Goal: Information Seeking & Learning: Learn about a topic

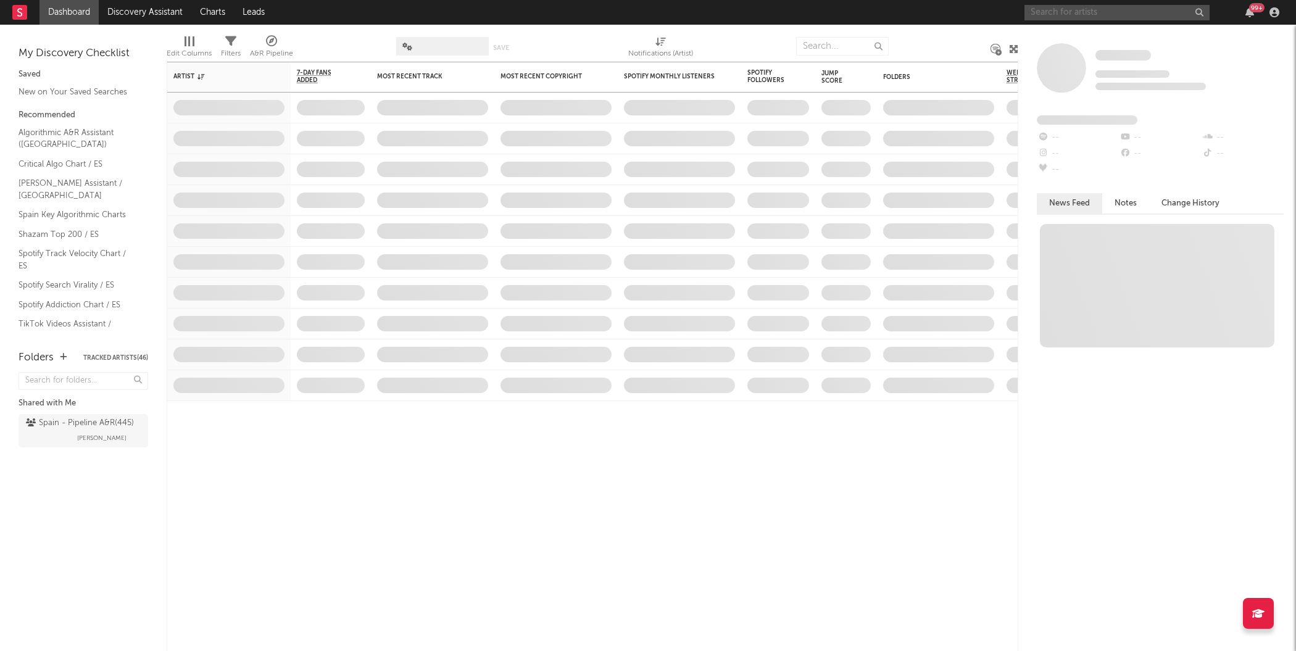
click at [1107, 12] on input "text" at bounding box center [1117, 12] width 185 height 15
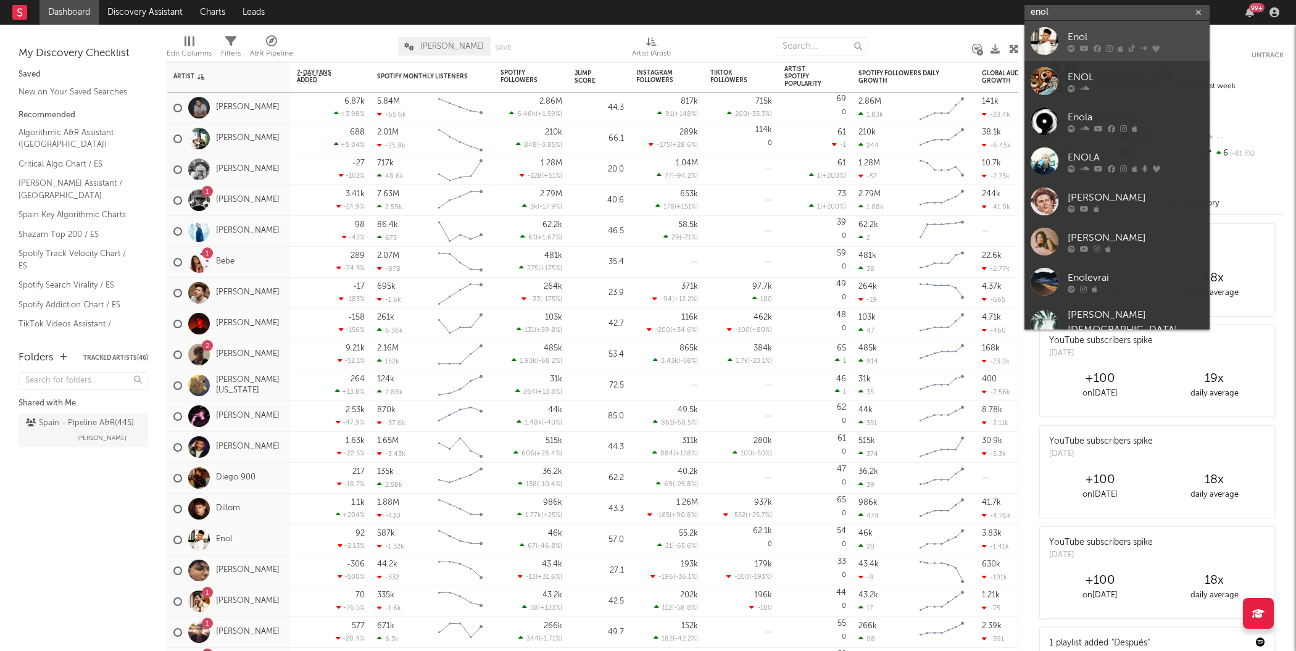
type input "enol"
click at [1041, 44] on div at bounding box center [1045, 41] width 28 height 28
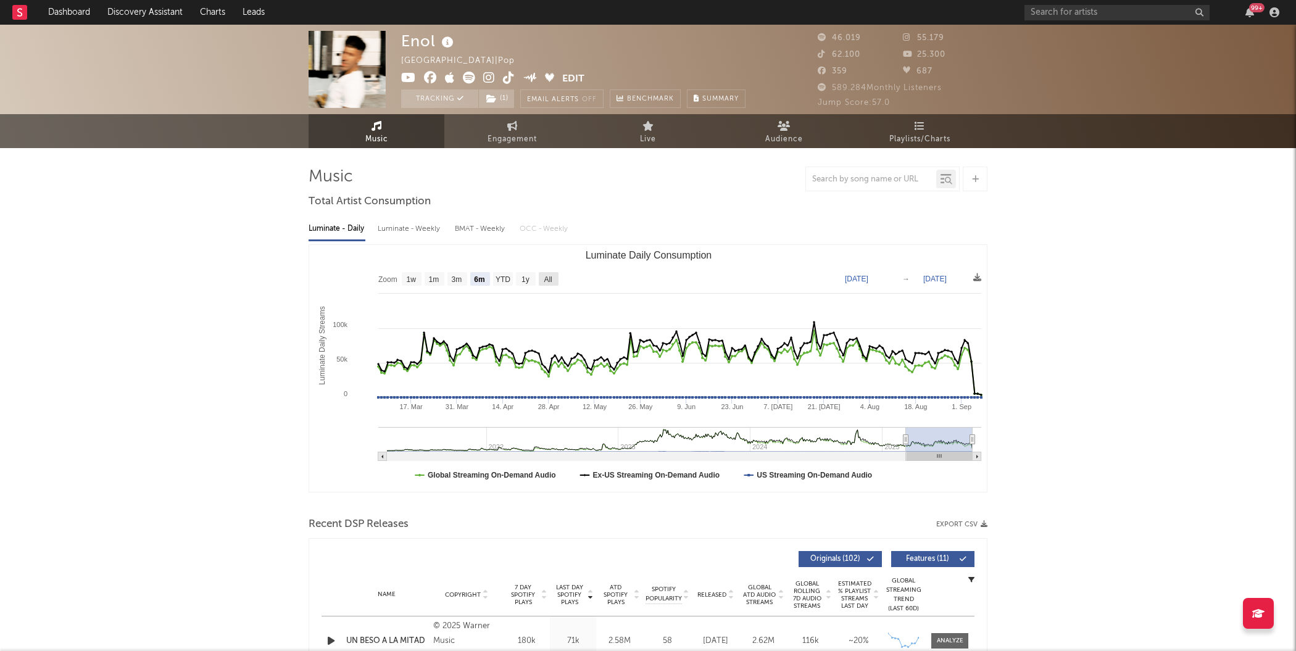
click at [544, 281] on text "All" at bounding box center [548, 279] width 8 height 9
select select "All"
type input "[DATE]"
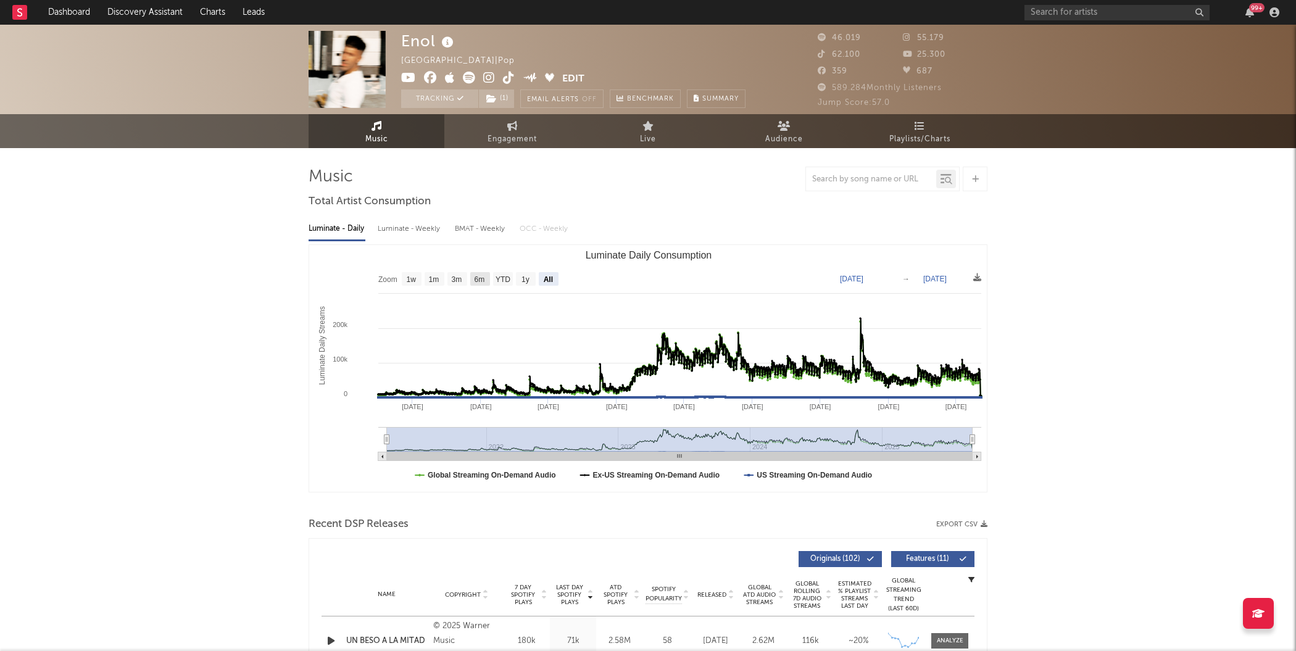
click at [485, 281] on text "6m" at bounding box center [480, 279] width 10 height 9
select select "6m"
type input "[DATE]"
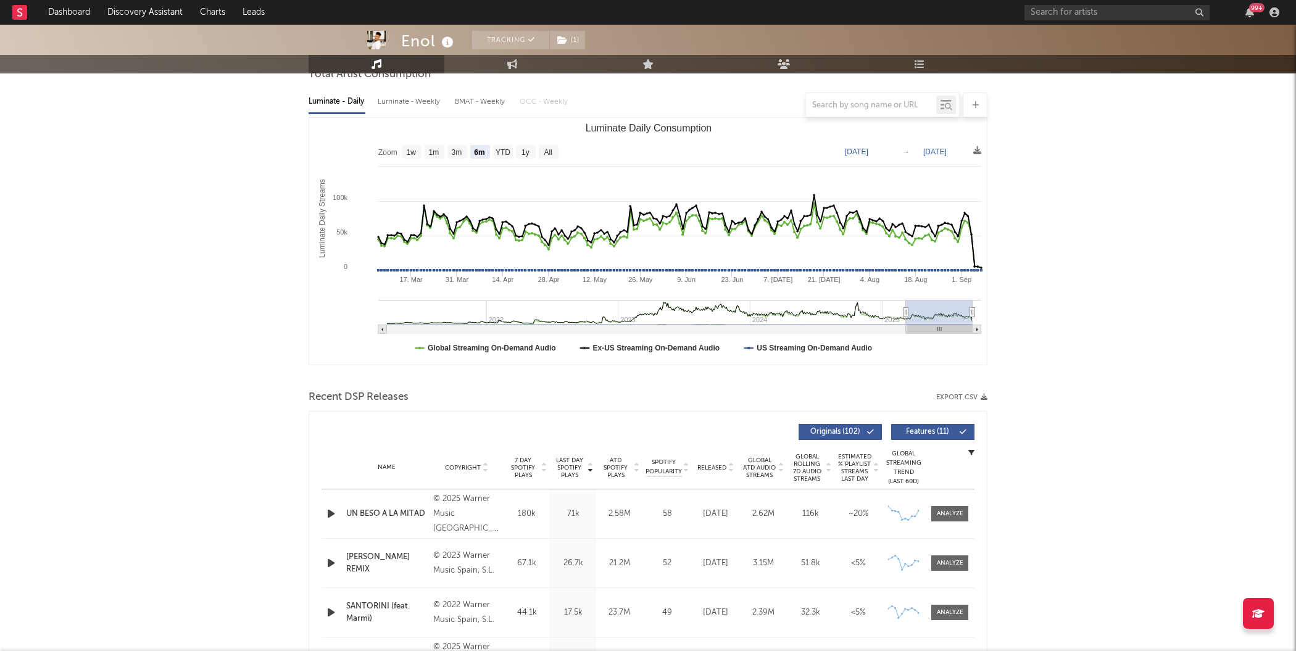
scroll to position [373, 0]
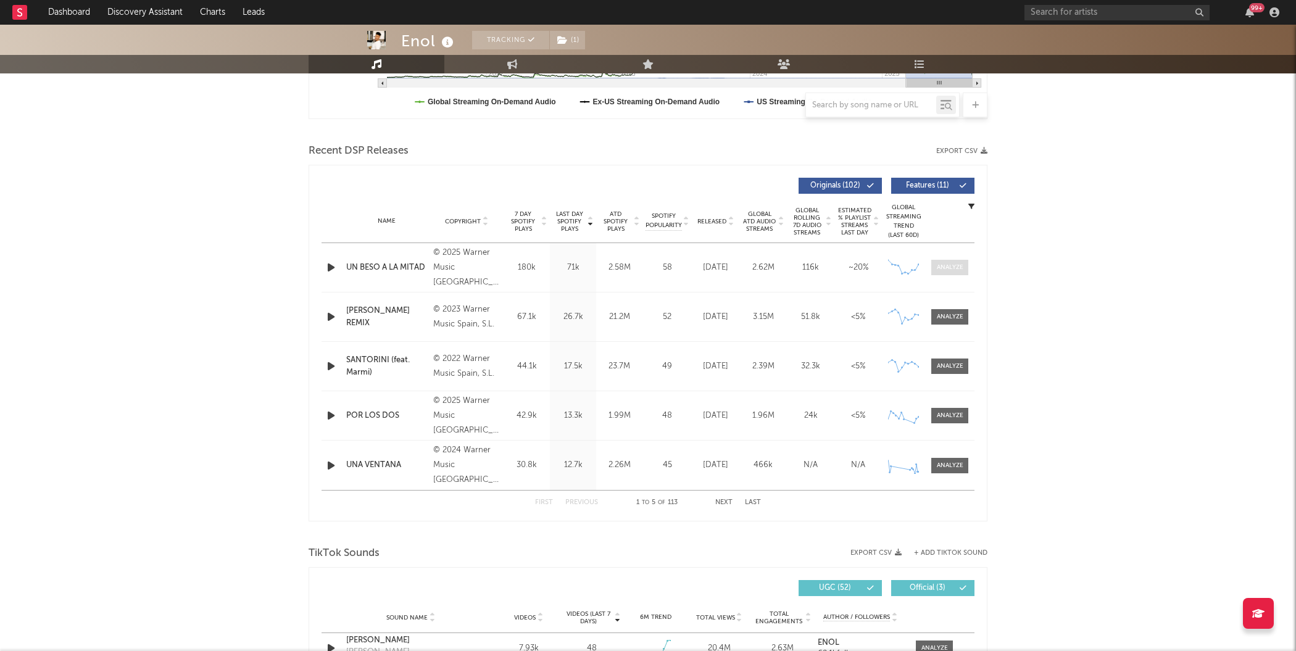
click at [953, 265] on div at bounding box center [950, 267] width 27 height 9
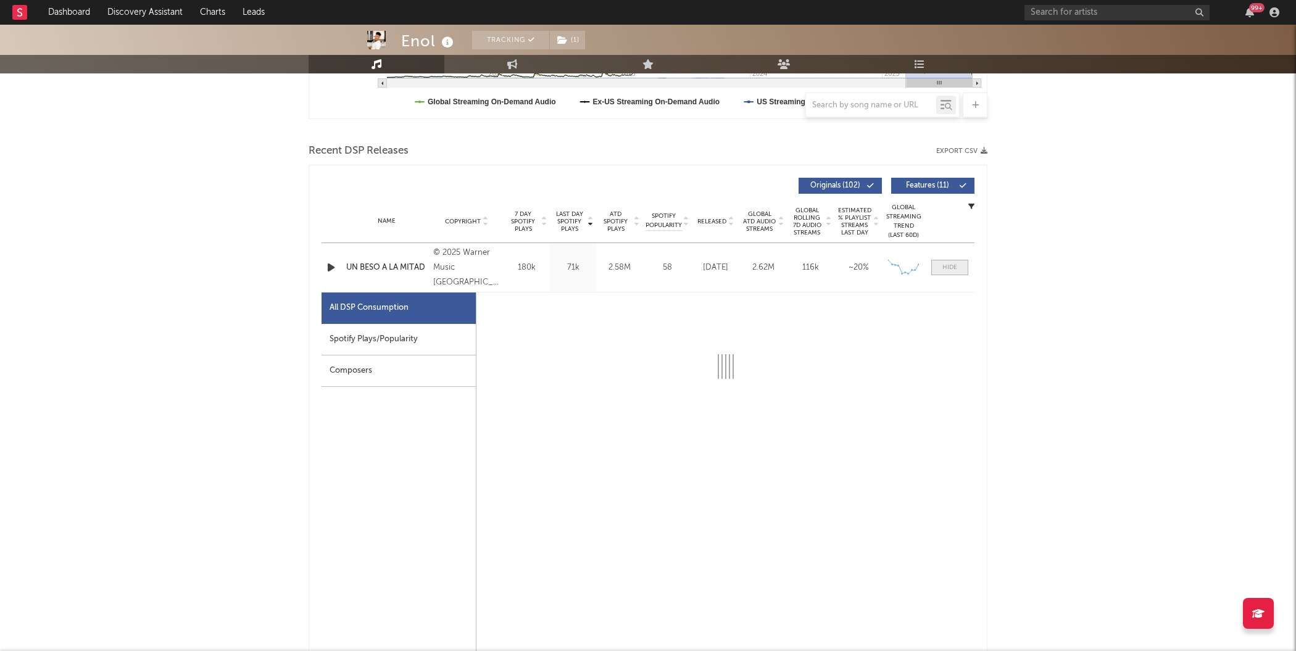
select select "1w"
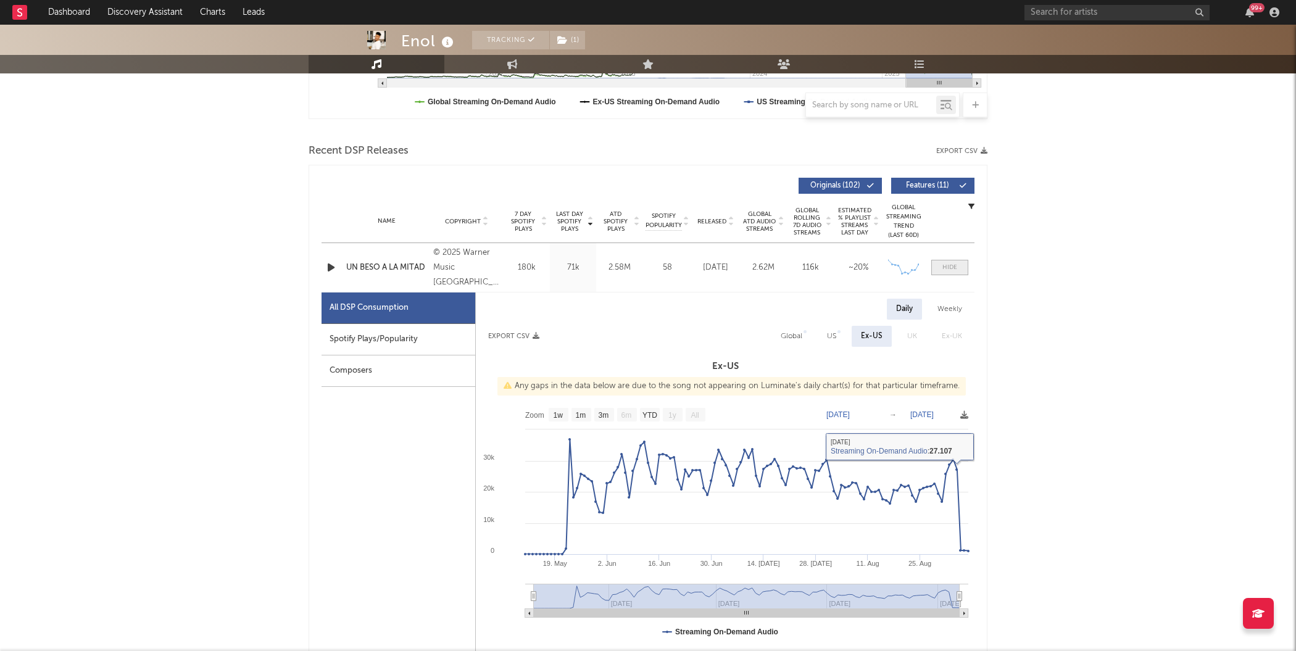
click at [956, 264] on div at bounding box center [950, 267] width 15 height 9
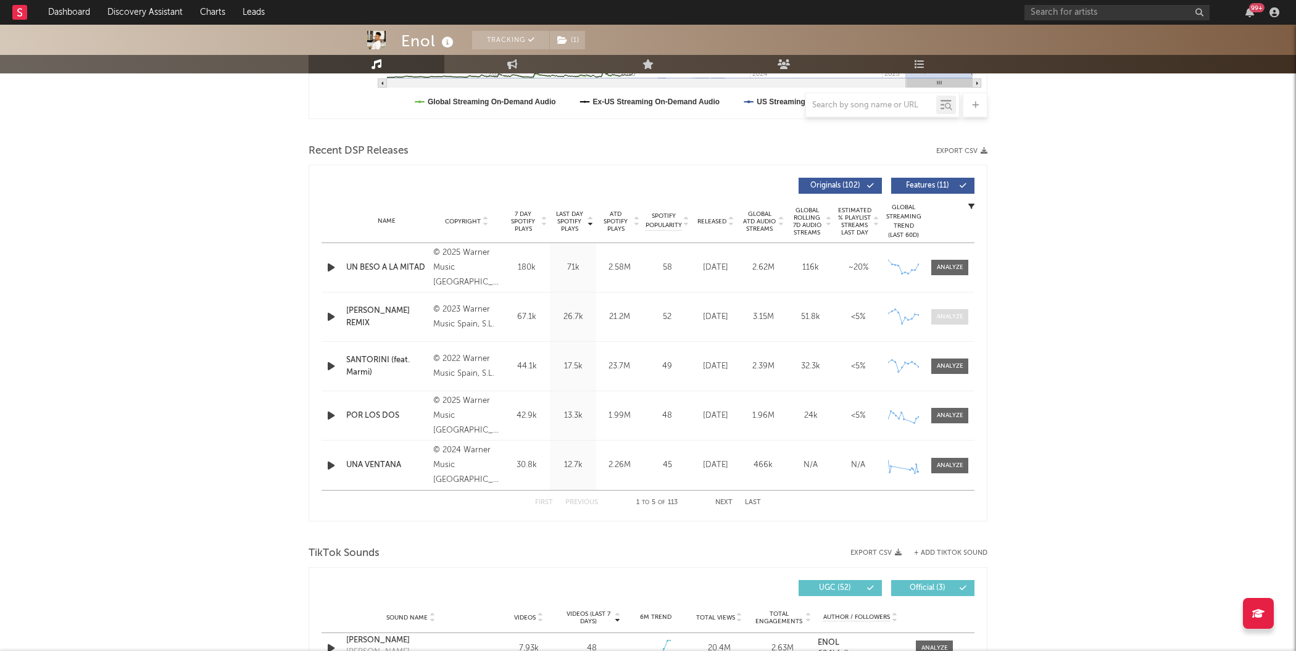
click at [948, 313] on div at bounding box center [950, 316] width 27 height 9
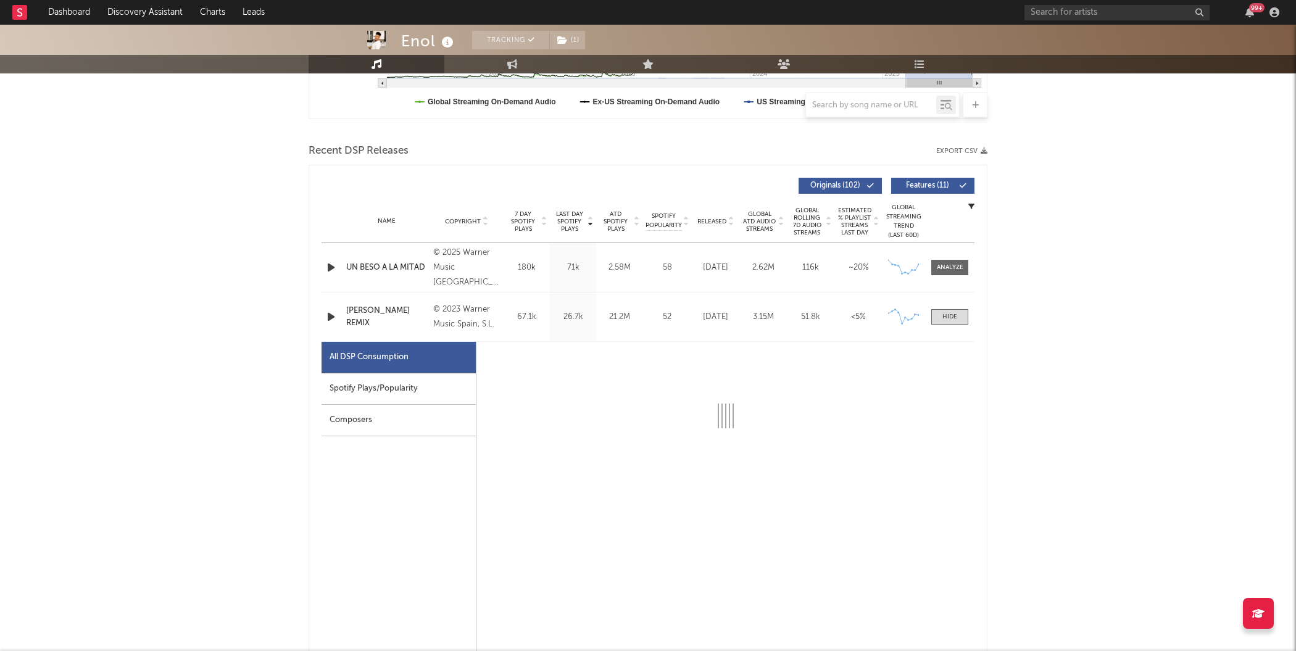
select select "6m"
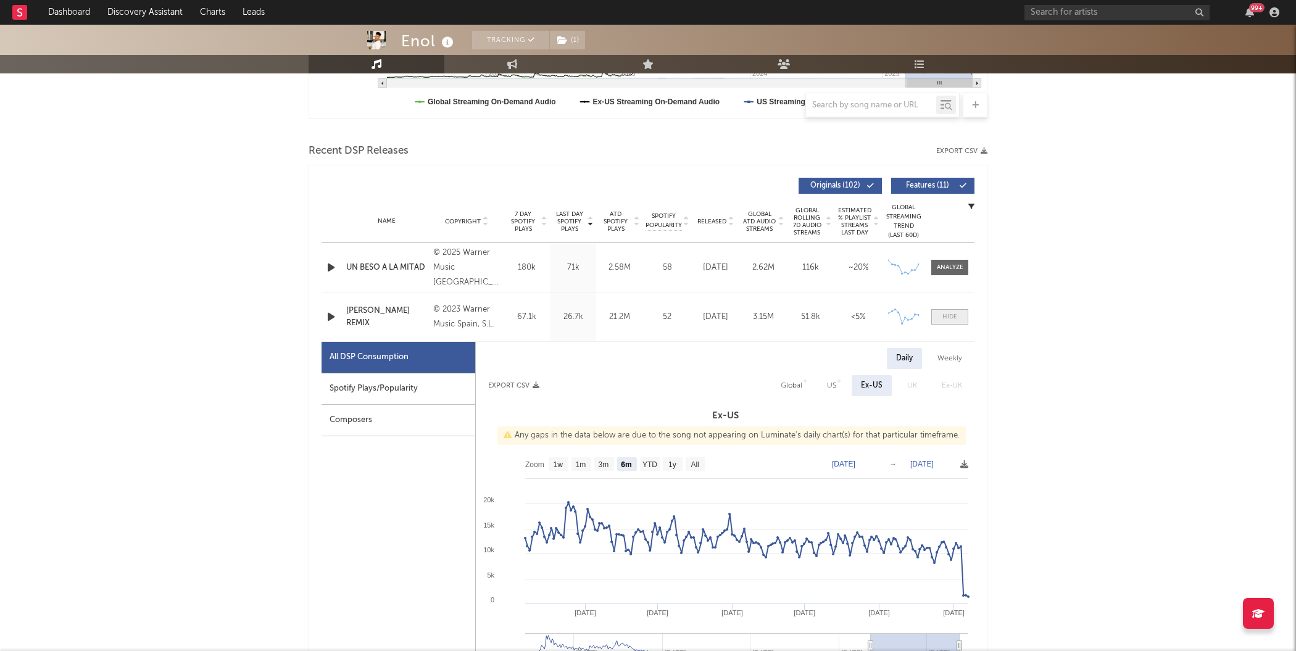
click at [952, 315] on div at bounding box center [950, 316] width 15 height 9
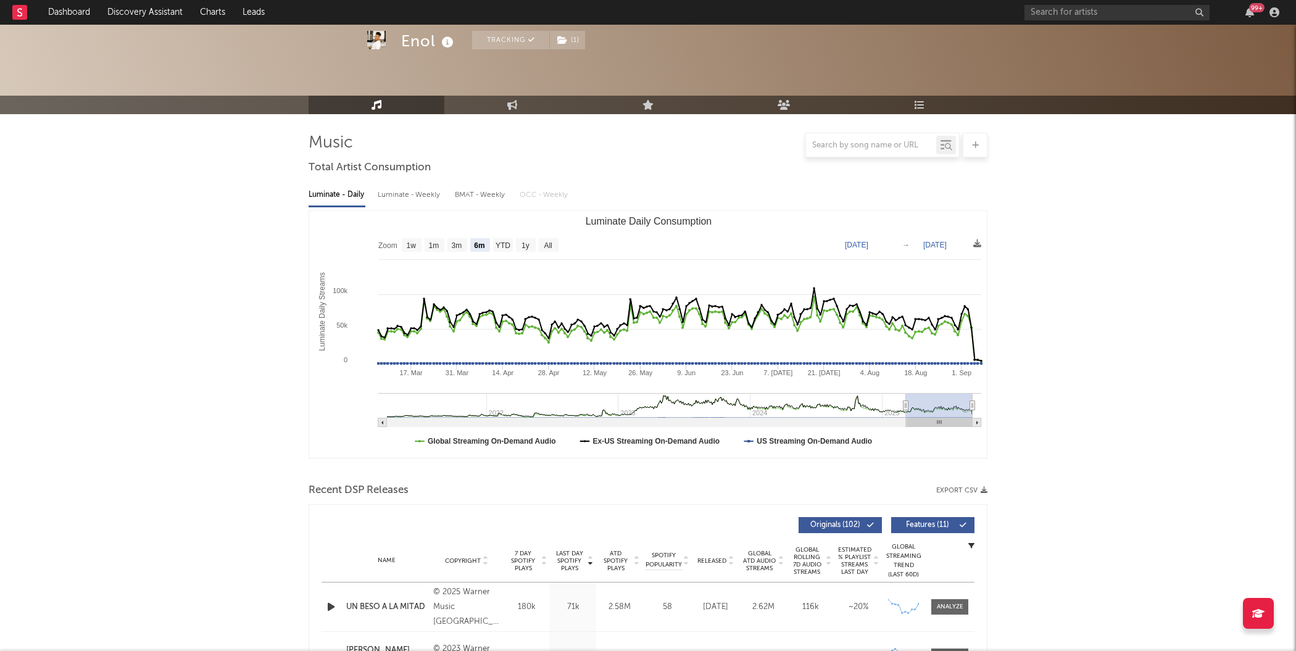
scroll to position [0, 0]
